Goal: Ask a question: Seek information or help from site administrators or community

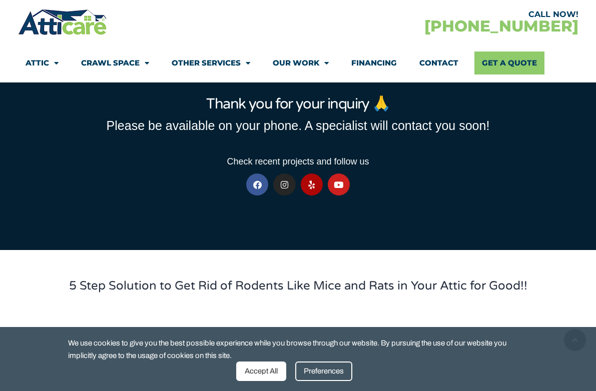
scroll to position [50, 0]
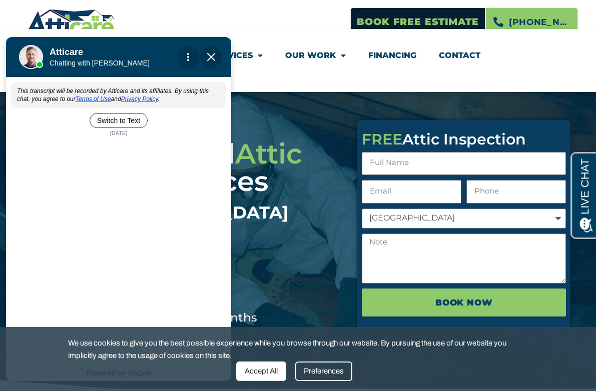
click at [68, 192] on div "Free Quote" at bounding box center [70, 202] width 61 height 21
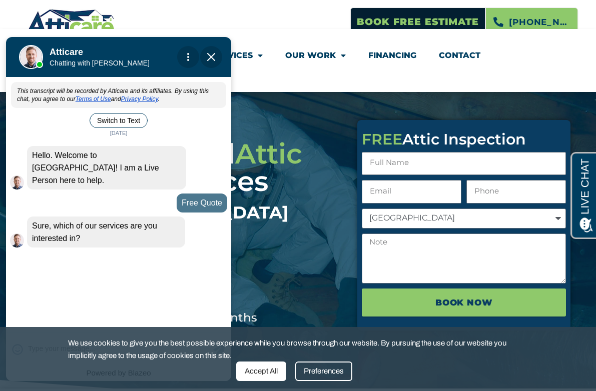
click at [72, 248] on div "This transcript will be recorded by Atticare and its affiliates. By using this …" at bounding box center [118, 204] width 225 height 251
click at [105, 255] on div "This transcript will be recorded by Atticare and its affiliates. By using this …" at bounding box center [118, 204] width 225 height 251
click at [135, 252] on div "[PERSON_NAME] is typing" at bounding box center [118, 256] width 225 height 8
drag, startPoint x: 131, startPoint y: 244, endPoint x: 125, endPoint y: 244, distance: 6.5
drag, startPoint x: 125, startPoint y: 244, endPoint x: 47, endPoint y: 262, distance: 80.1
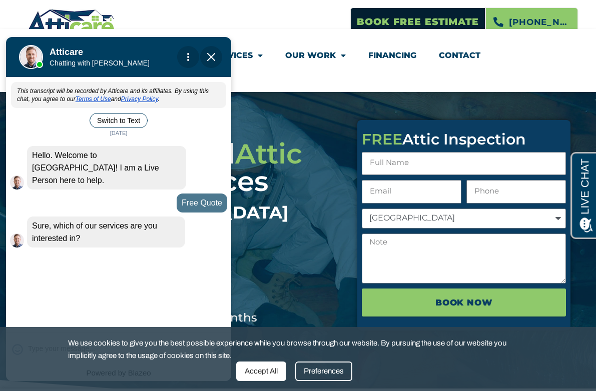
click at [47, 262] on div "This transcript will be recorded by Atticare and its affiliates. By using this …" at bounding box center [118, 204] width 225 height 251
drag, startPoint x: 95, startPoint y: 250, endPoint x: 54, endPoint y: 252, distance: 40.6
click at [54, 252] on div "This transcript will be recorded by Atticare and its affiliates. By using this …" at bounding box center [118, 204] width 225 height 251
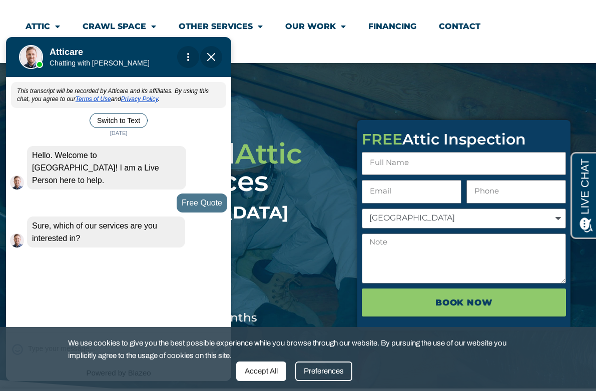
scroll to position [100, 0]
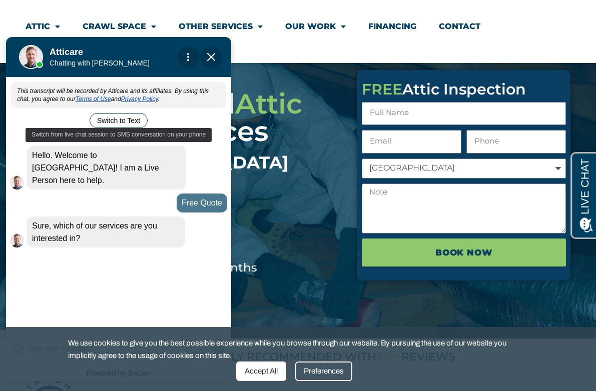
click at [110, 122] on button "Switch to Text" at bounding box center [119, 120] width 58 height 15
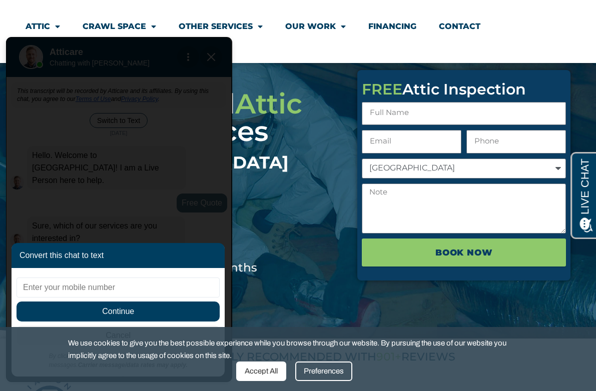
click at [136, 311] on span "Continue" at bounding box center [118, 312] width 203 height 20
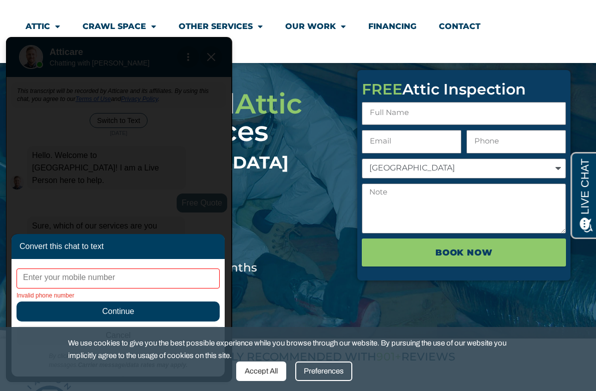
click at [314, 287] on div "901+ Reviews ★ ★ ★ ★ ★ 5/5 #1 Professional Attic Cleaning Services in the San F…" at bounding box center [184, 189] width 332 height 375
click at [186, 320] on span "Continue" at bounding box center [118, 312] width 203 height 20
click at [286, 296] on div at bounding box center [184, 299] width 317 height 25
click at [265, 265] on li "0% Down - No Interest For 12 Months" at bounding box center [184, 268] width 317 height 19
click at [334, 377] on div "Preferences" at bounding box center [323, 372] width 57 height 20
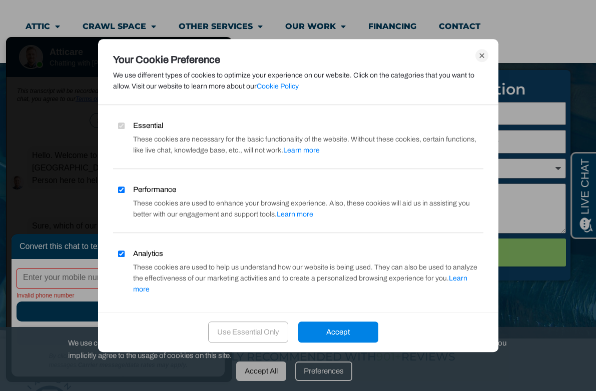
click at [341, 329] on div "Accept" at bounding box center [338, 332] width 80 height 21
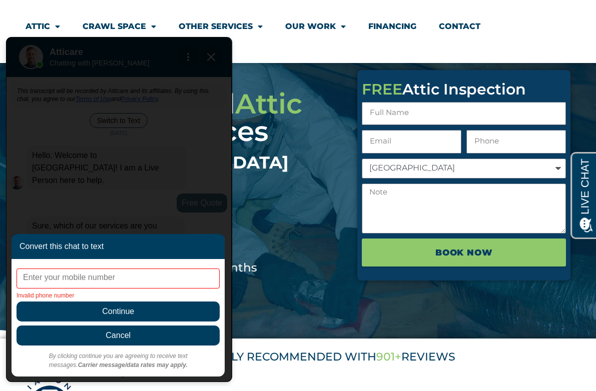
click at [137, 331] on span "Cancel" at bounding box center [118, 336] width 203 height 20
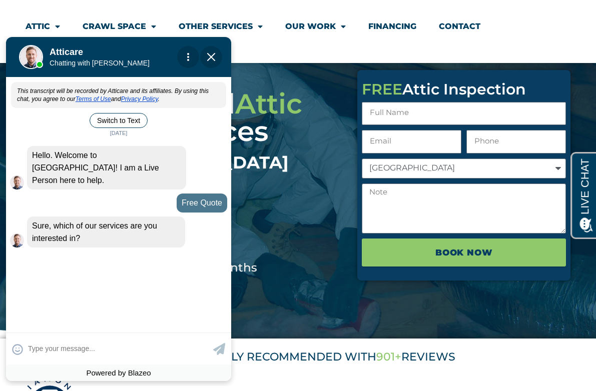
click at [177, 287] on div "This transcript will be recorded by Atticare and its affiliates. By using this …" at bounding box center [118, 204] width 225 height 251
click at [101, 253] on div "This transcript will be recorded by Atticare and its affiliates. By using this …" at bounding box center [118, 204] width 225 height 251
click at [114, 252] on div "Steven is typing" at bounding box center [118, 256] width 225 height 8
click at [132, 351] on textarea at bounding box center [119, 349] width 183 height 20
type input "wildlife removal"
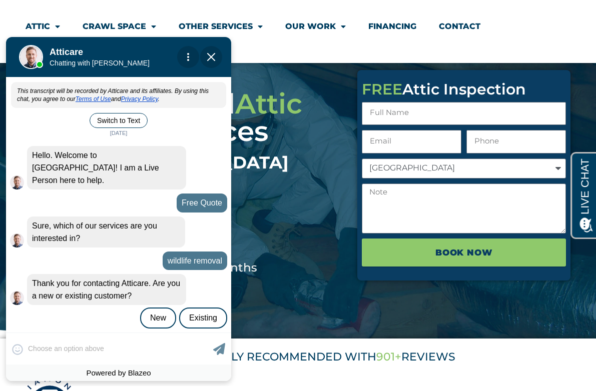
click at [121, 350] on div "😀 😁 😂 😃 😄 😅 😆 😇 😈 😉 😊 😋 😌 😍 😎 😏 😐 😑 😒 😓 😔 😕 😖 😗 😘 😛 😝 😞 😟 😠 😡 😢 😣 😤 😥 😦 Skip ph…" at bounding box center [118, 349] width 225 height 32
click at [152, 308] on div "New" at bounding box center [158, 318] width 36 height 21
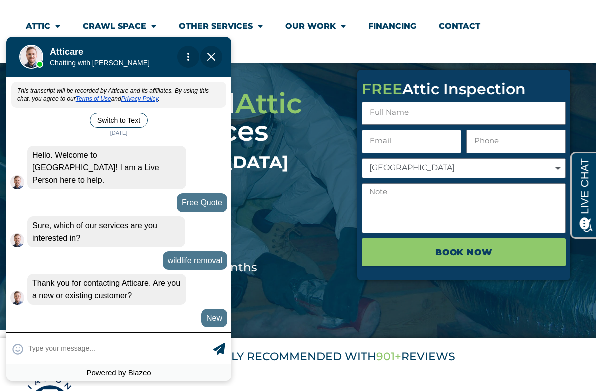
click at [81, 343] on textarea at bounding box center [119, 349] width 183 height 20
type input "I already filled out a request"
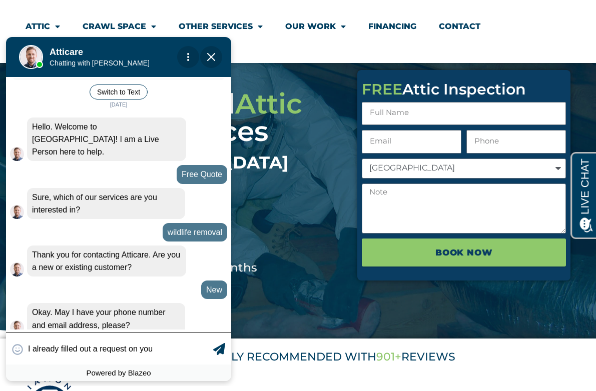
scroll to position [33, 0]
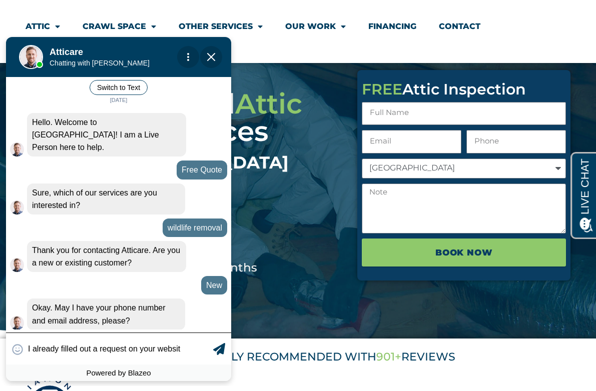
type textarea "I already filled out a request on your website"
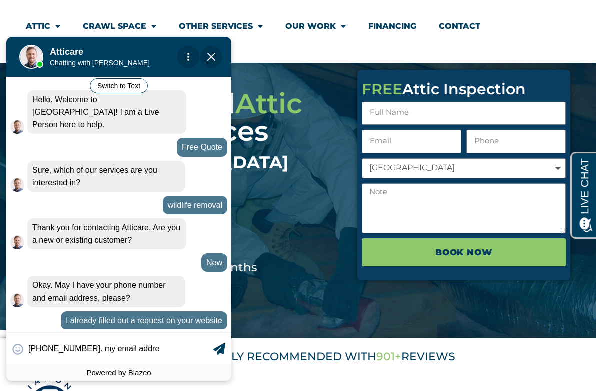
type input "732-232-9629. my email addres"
type textarea "732-232-9629. my email address is 732-232-9629."
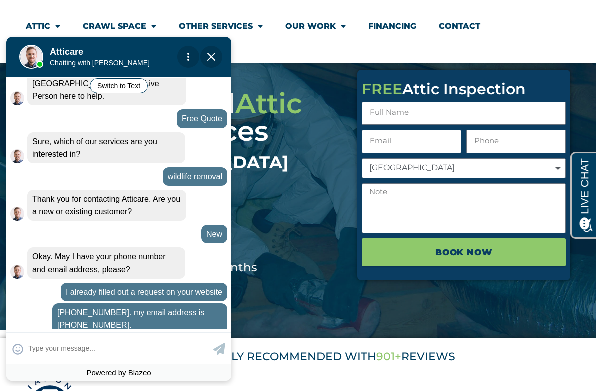
scroll to position [89, 0]
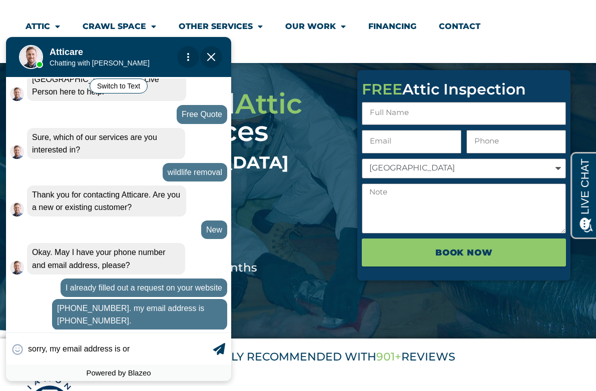
type input "sorry, my email address is orl"
type textarea "sorry, my email address is orlcruz400@comcast.net"
type input "m"
type input "o"
type input "sorry my email address is orl"
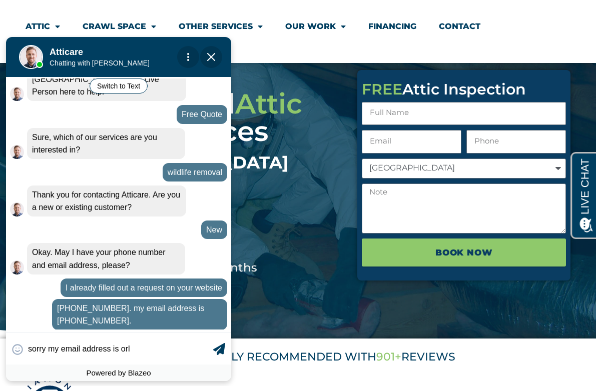
type textarea "sorry my email address is orl"
type input "sorry my email address is orlc"
type textarea "sorry my email address is orlcruz400@comcast.net"
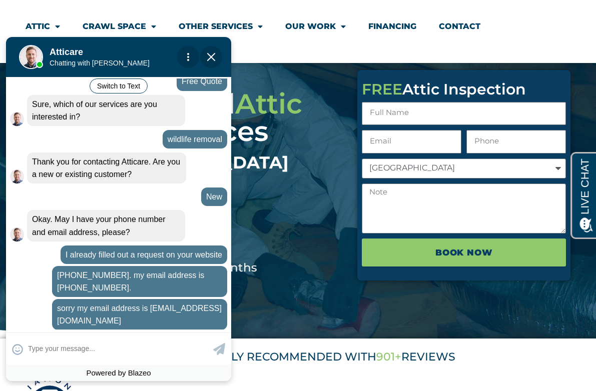
scroll to position [157, 0]
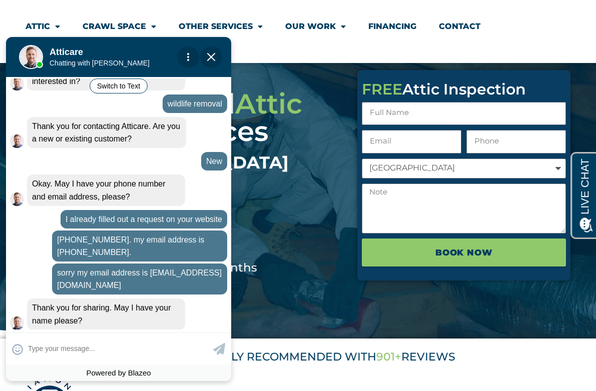
type input "o"
type input "Orlando Cruz"
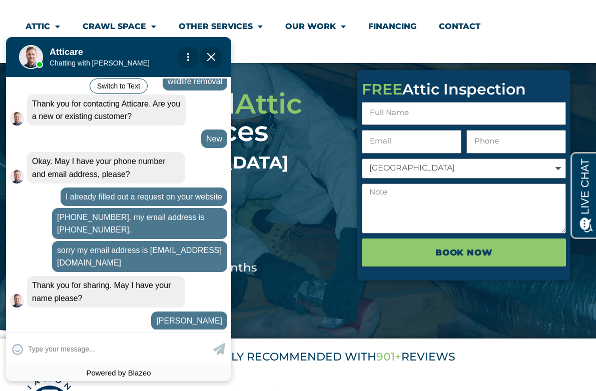
scroll to position [215, 0]
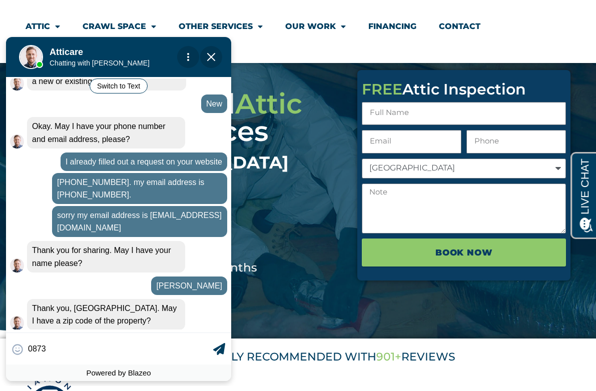
type input "08733"
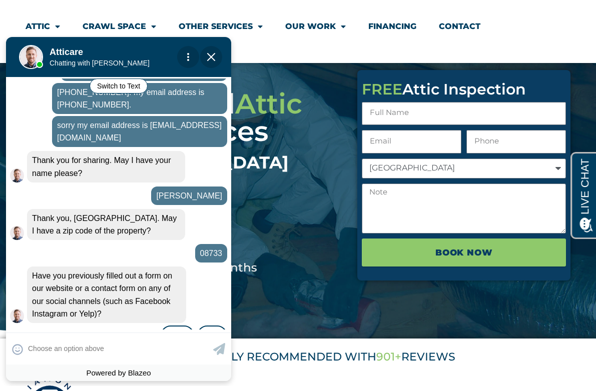
scroll to position [321, 0]
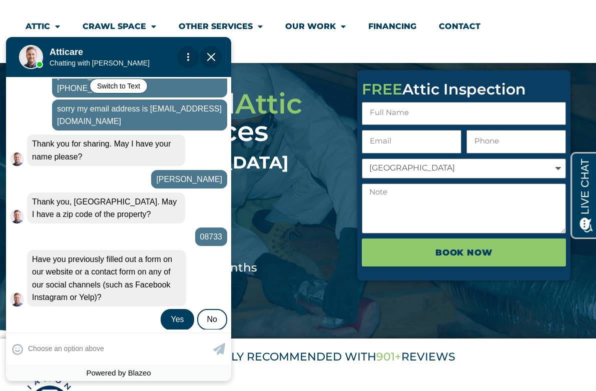
click at [180, 309] on div "Yes" at bounding box center [177, 319] width 33 height 21
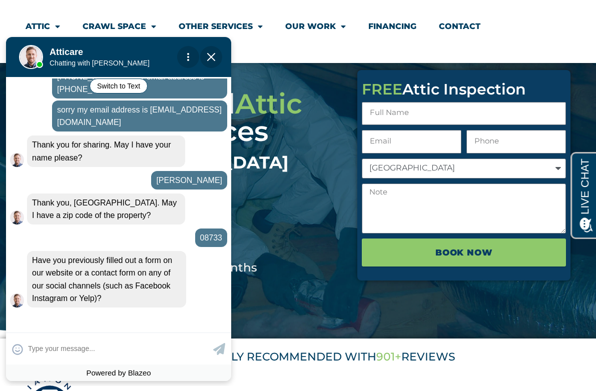
scroll to position [380, 0]
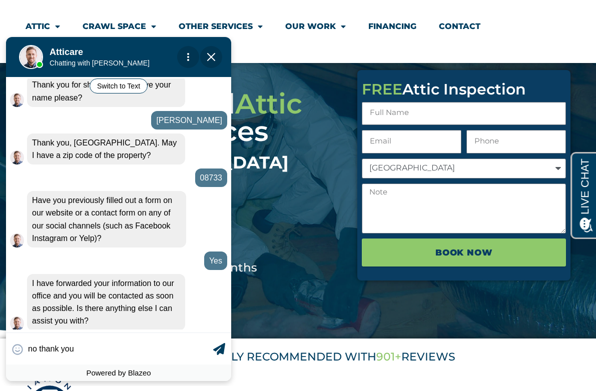
type input "no thank you"
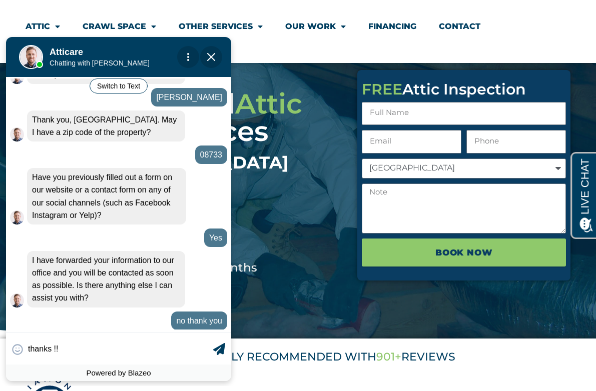
type input "thanks !!!"
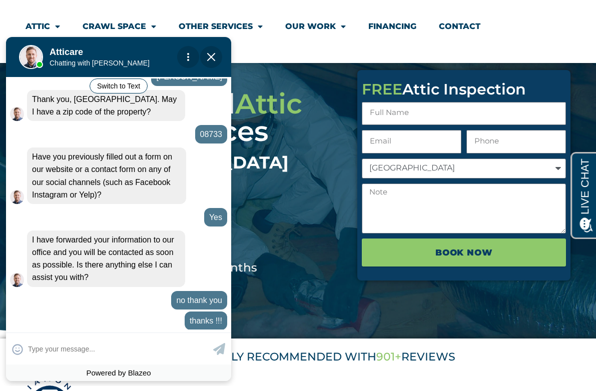
click at [211, 57] on img "Close Chat" at bounding box center [211, 57] width 8 height 8
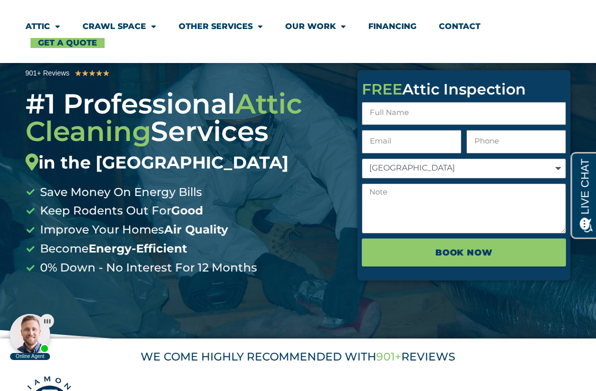
click at [211, 57] on section "Attic Attic Cleaning Rodent Proofing Air Sealing Insulation Whole House Fan Air…" at bounding box center [298, 31] width 596 height 63
